Goal: Information Seeking & Learning: Learn about a topic

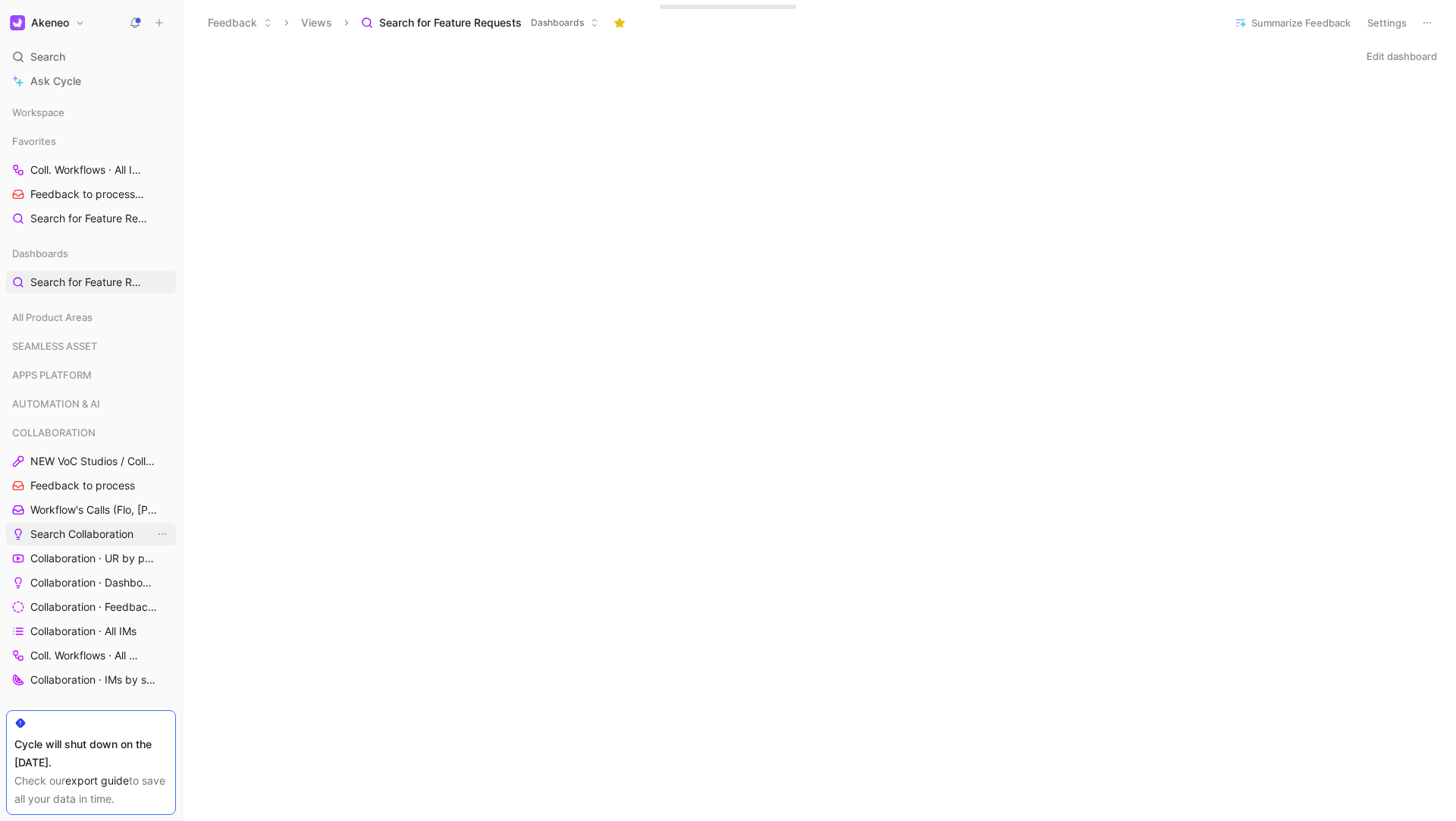
click at [63, 492] on span "Feedback to process" at bounding box center [82, 486] width 104 height 15
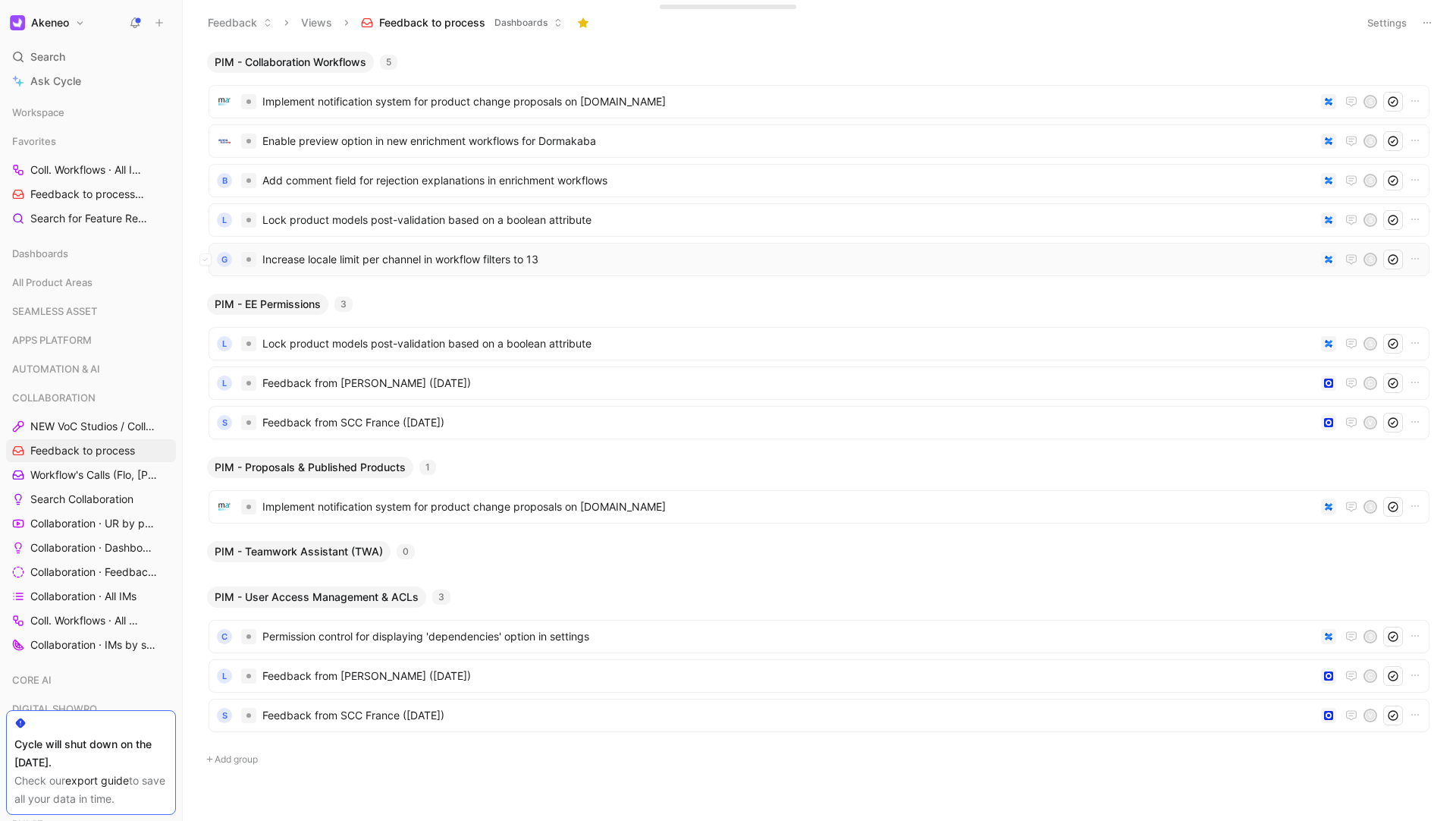
click at [439, 260] on span "Increase locale limit per channel in workflow filters to 13" at bounding box center [789, 260] width 1053 height 18
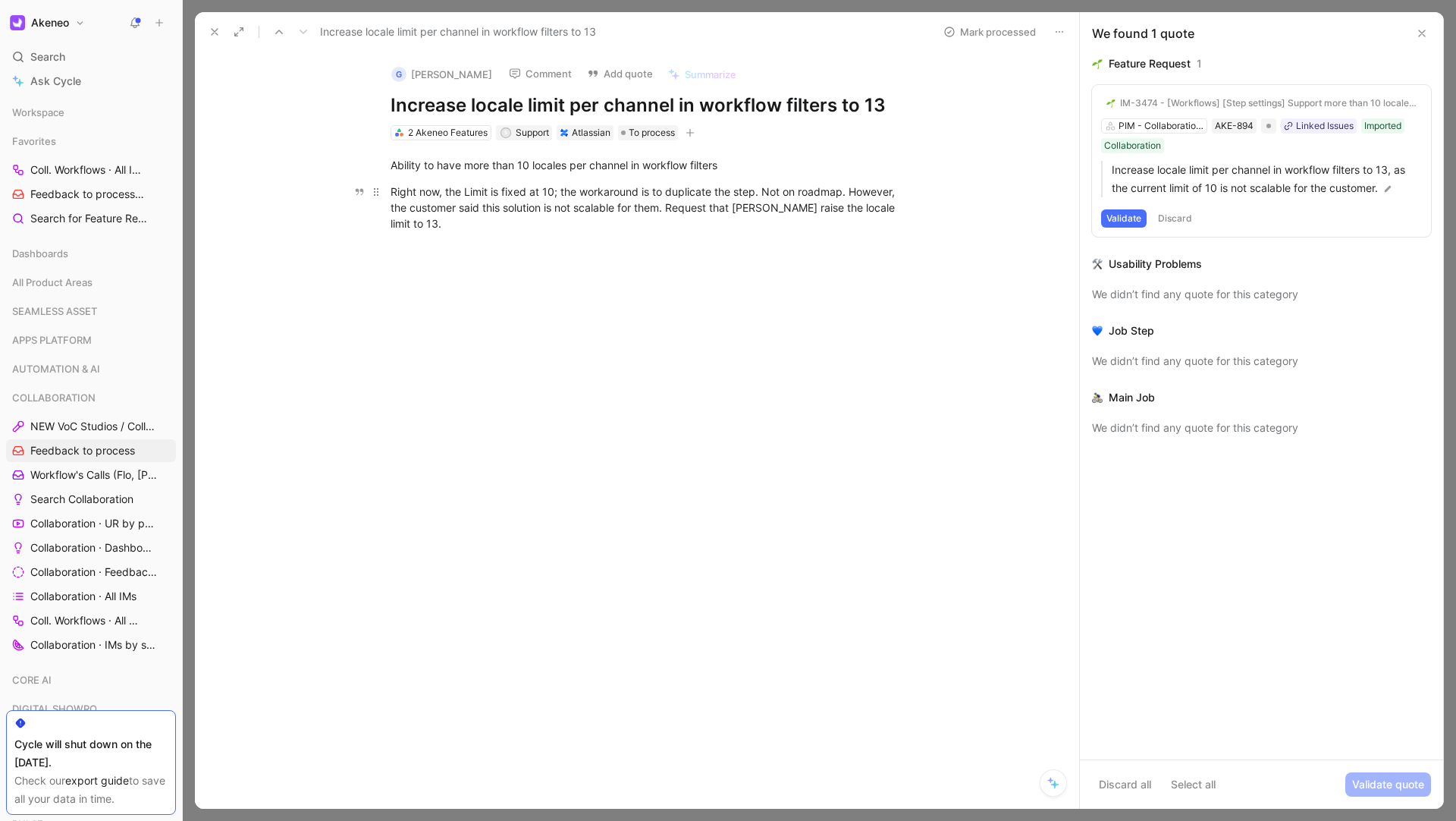
click at [620, 199] on div "Right now, the Limit is fixed at 10; the workaround is to duplicate the step. N…" at bounding box center [653, 207] width 525 height 48
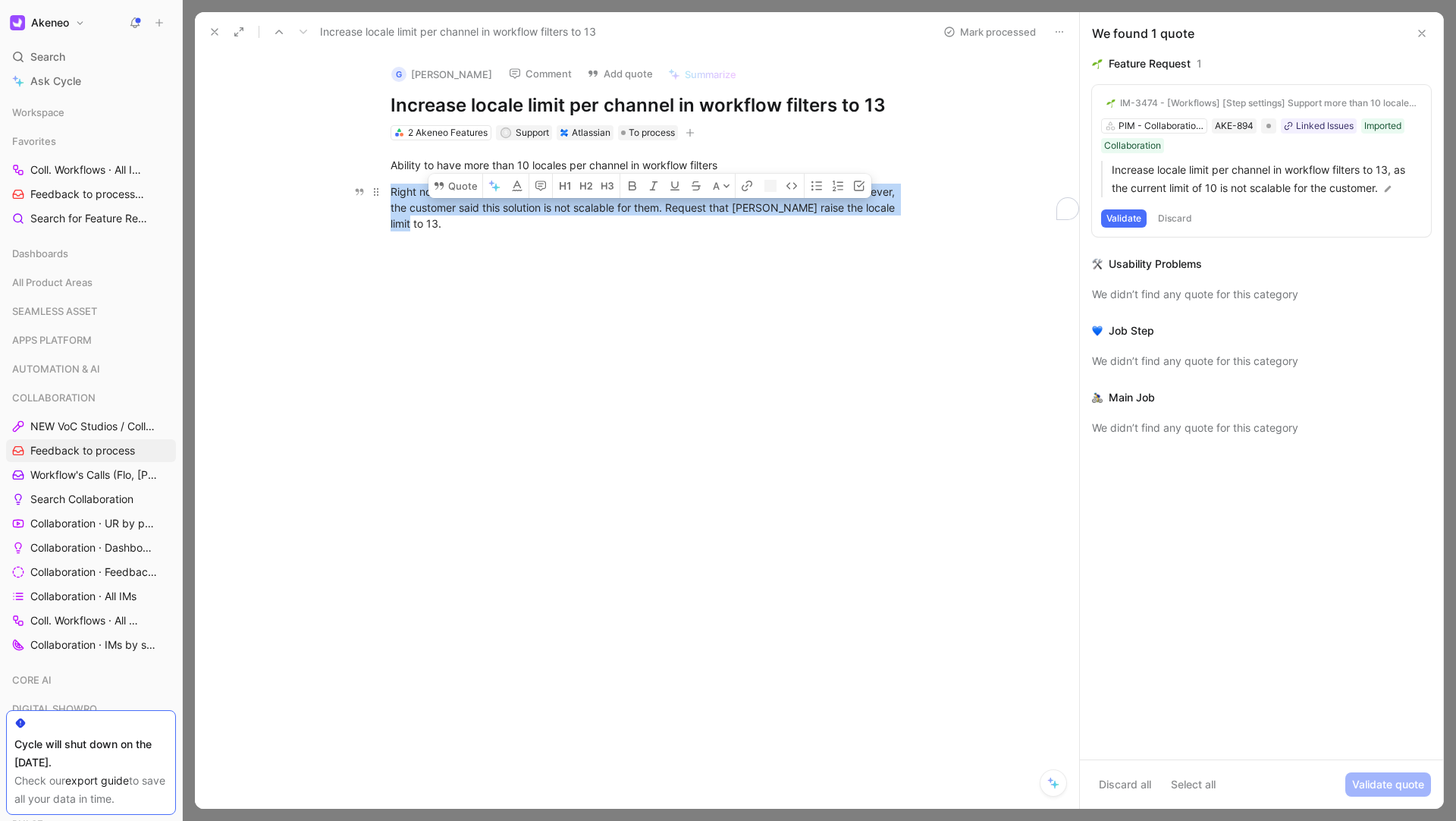
click at [620, 199] on div "Right now, the Limit is fixed at 10; the workaround is to duplicate the step. N…" at bounding box center [653, 207] width 525 height 48
copy div "Right now, the Limit is fixed at 10; the workaround is to duplicate the step. N…"
